Goal: Task Accomplishment & Management: Manage account settings

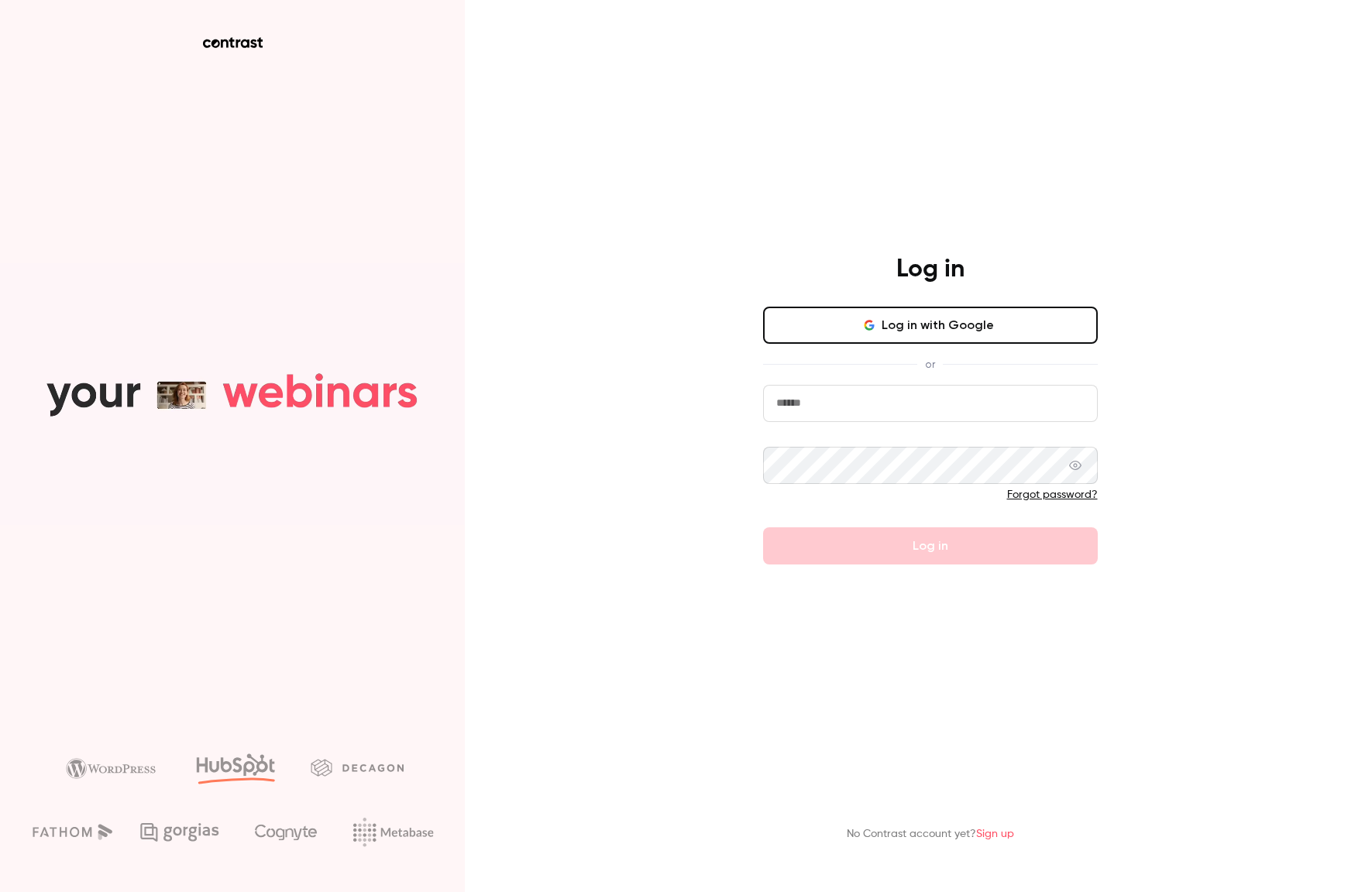
type input "**********"
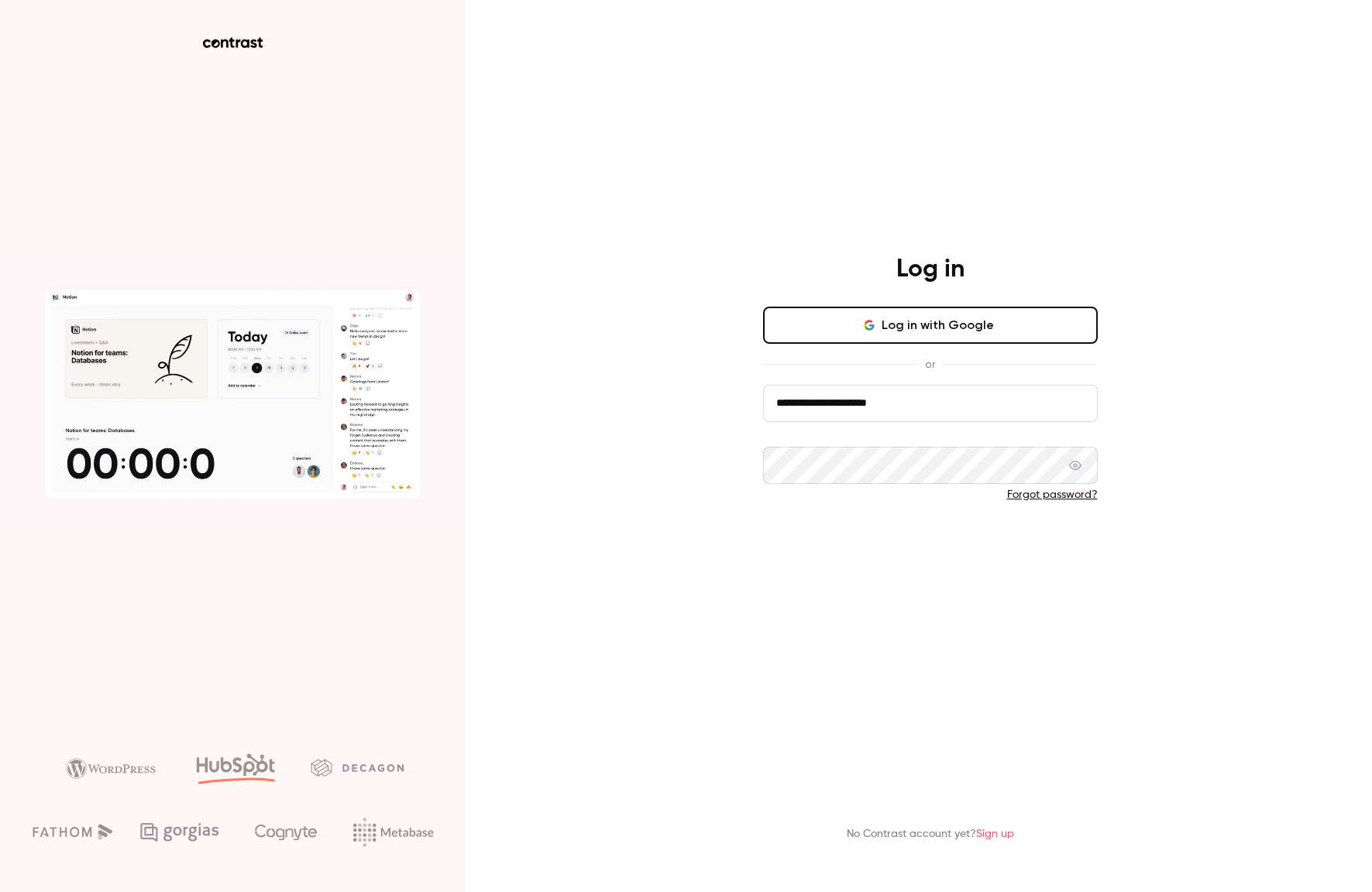
click at [903, 543] on button "Log in" at bounding box center [931, 545] width 334 height 37
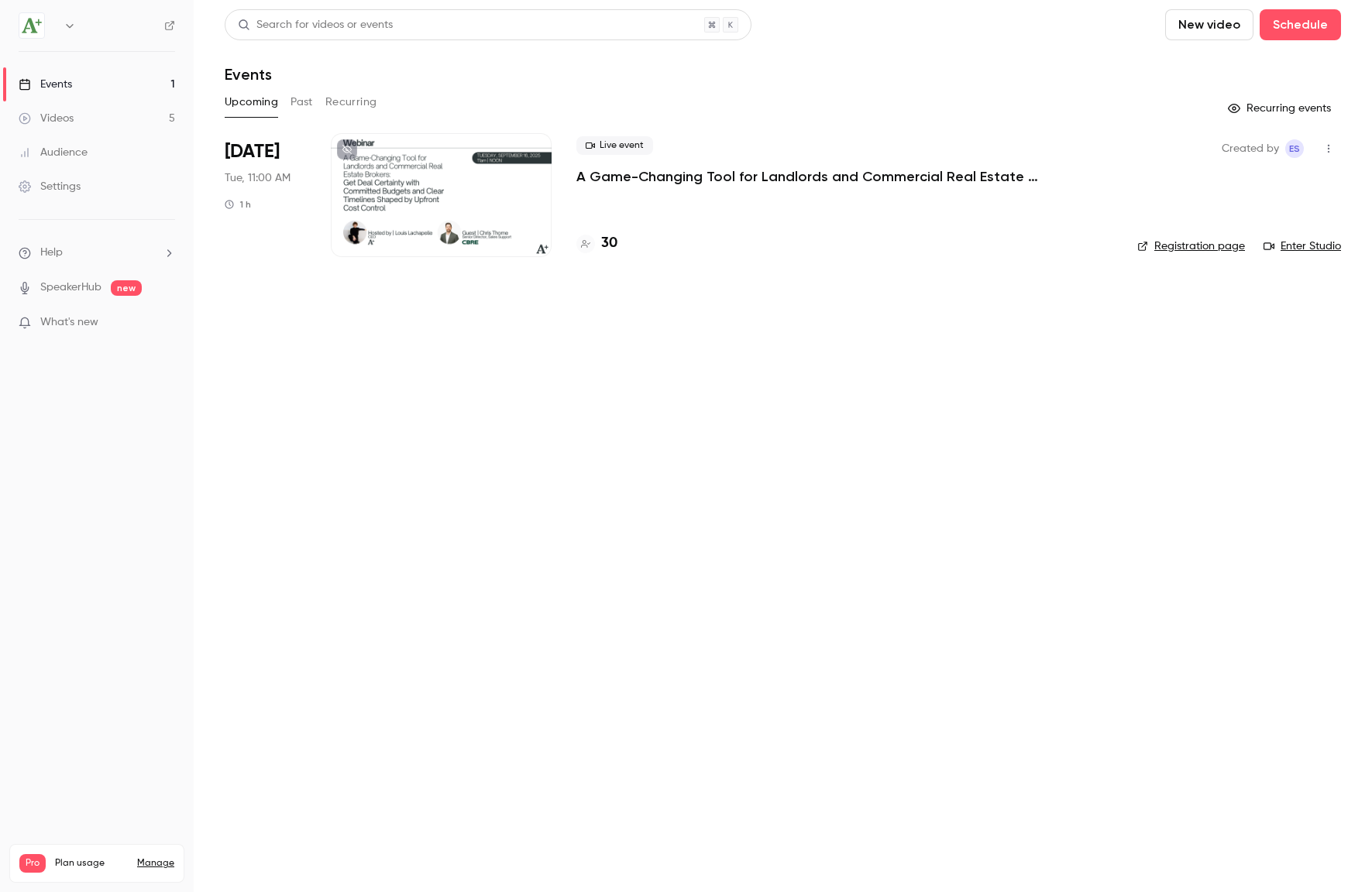
click at [386, 174] on div at bounding box center [440, 195] width 221 height 124
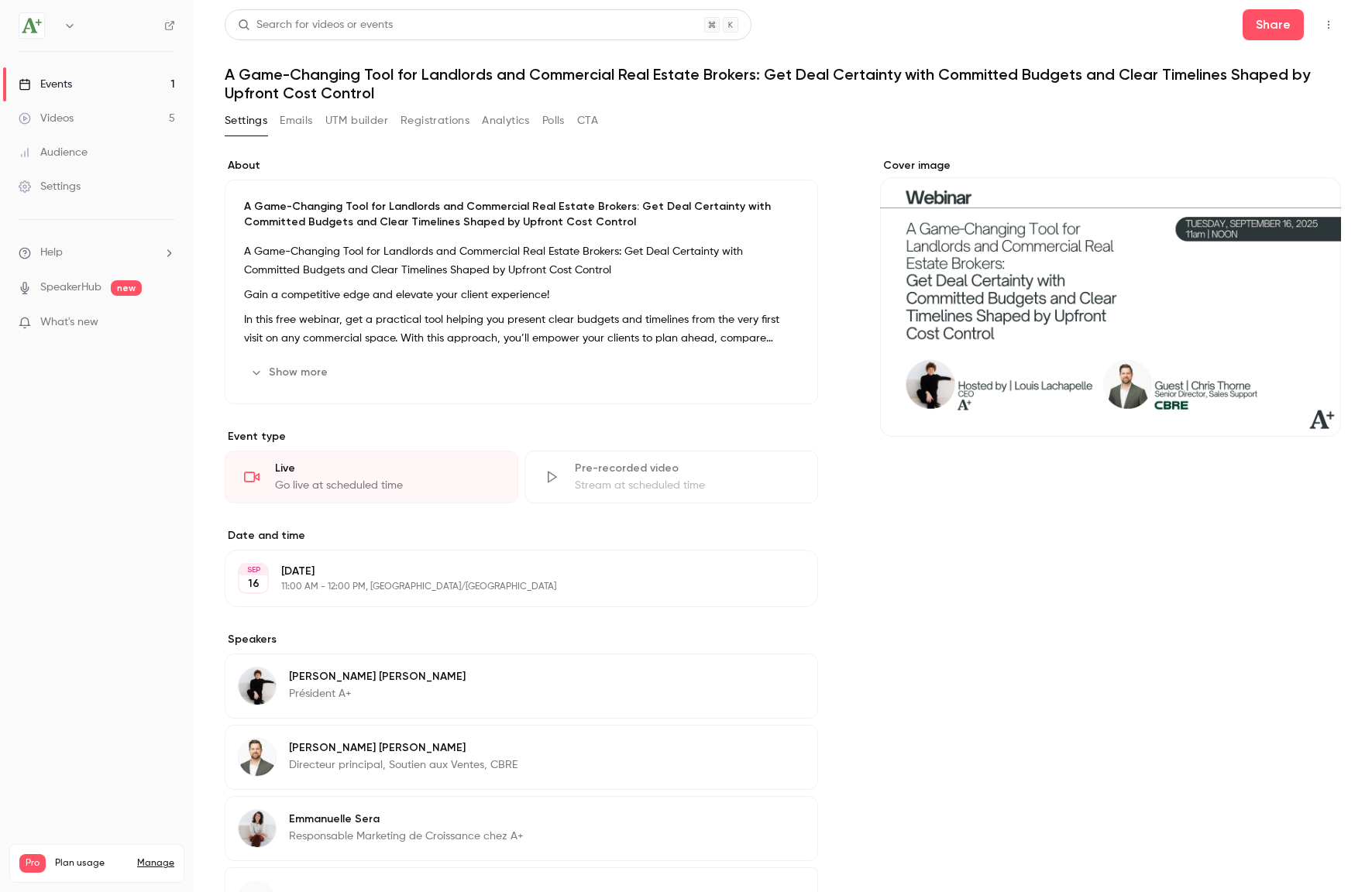
click at [434, 117] on button "Registrations" at bounding box center [435, 121] width 69 height 25
